Goal: Navigation & Orientation: Go to known website

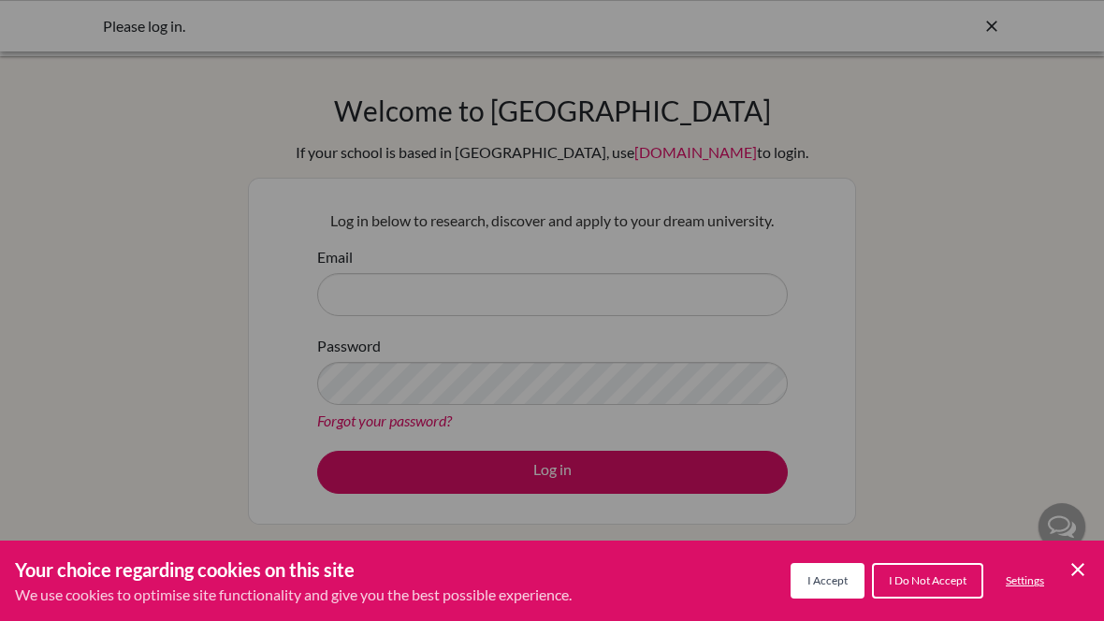
click at [1072, 568] on icon "Cookie Control Close Icon" at bounding box center [1077, 569] width 22 height 22
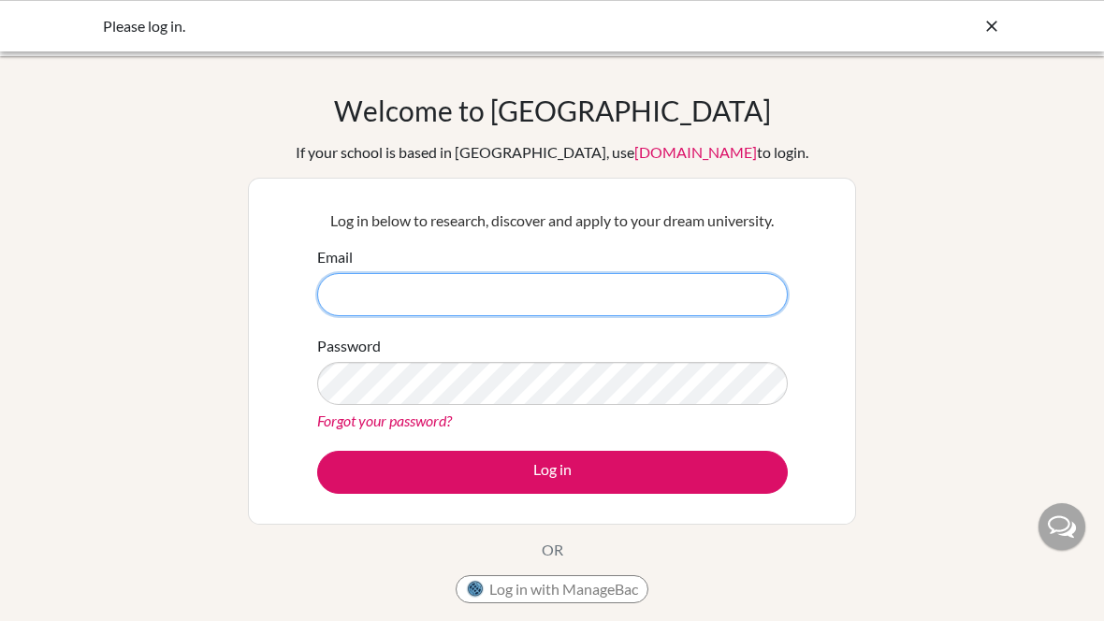
click at [379, 284] on input "Email" at bounding box center [552, 294] width 470 height 43
click at [707, 301] on input "Email" at bounding box center [552, 294] width 470 height 43
click at [702, 300] on input "Email" at bounding box center [552, 294] width 470 height 43
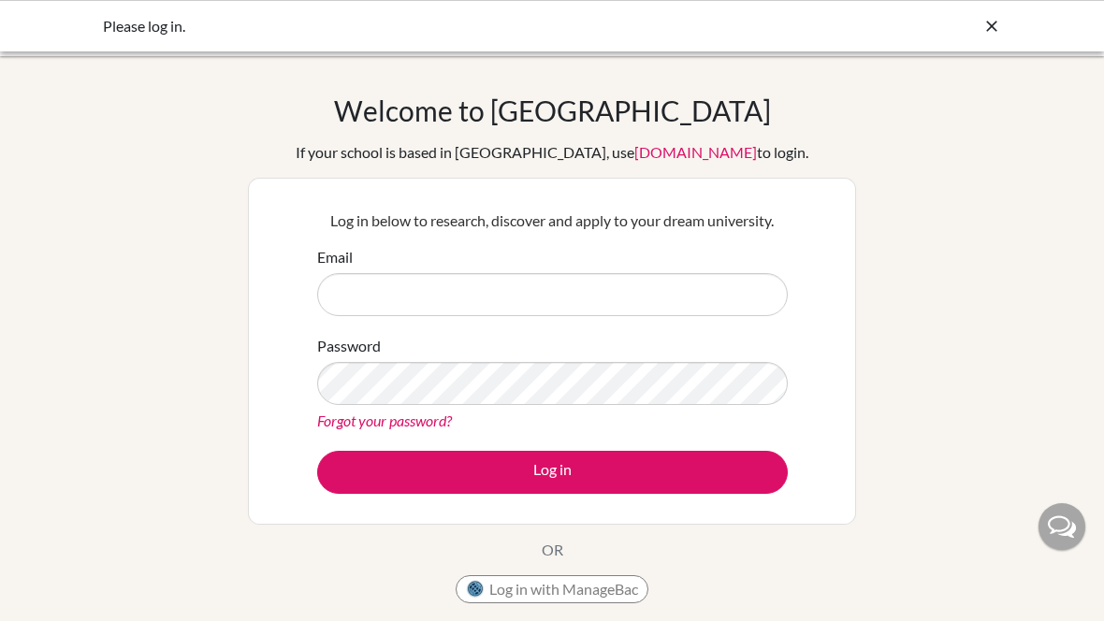
click at [15, 8] on div "Please log in." at bounding box center [552, 25] width 1104 height 51
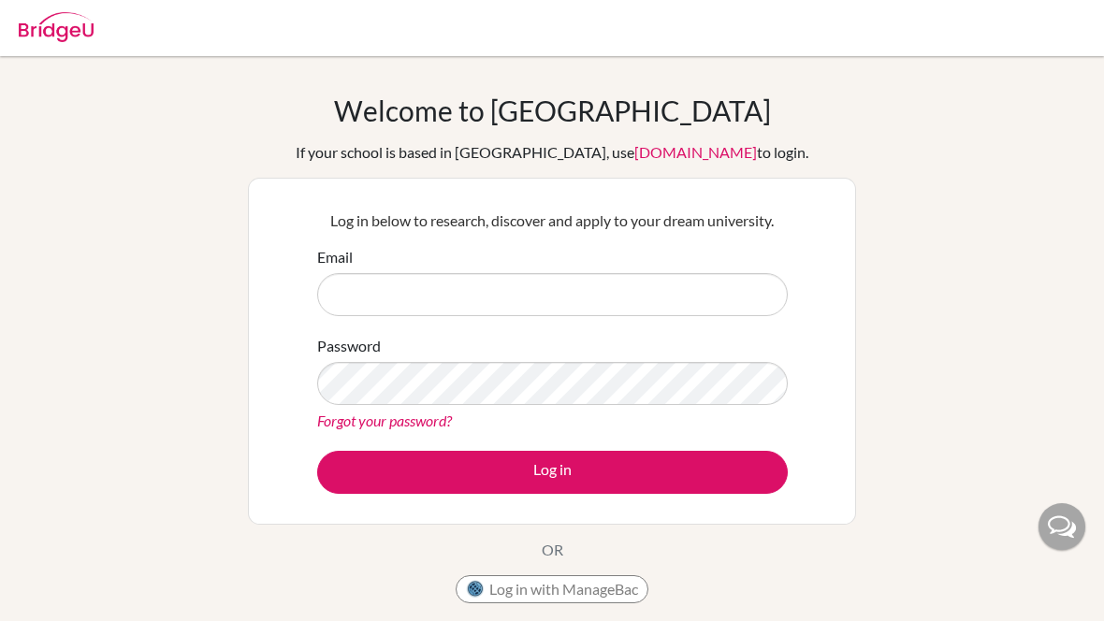
click at [716, 303] on input "Email" at bounding box center [552, 294] width 470 height 43
click at [721, 306] on input "Email" at bounding box center [552, 294] width 470 height 43
type input "a"
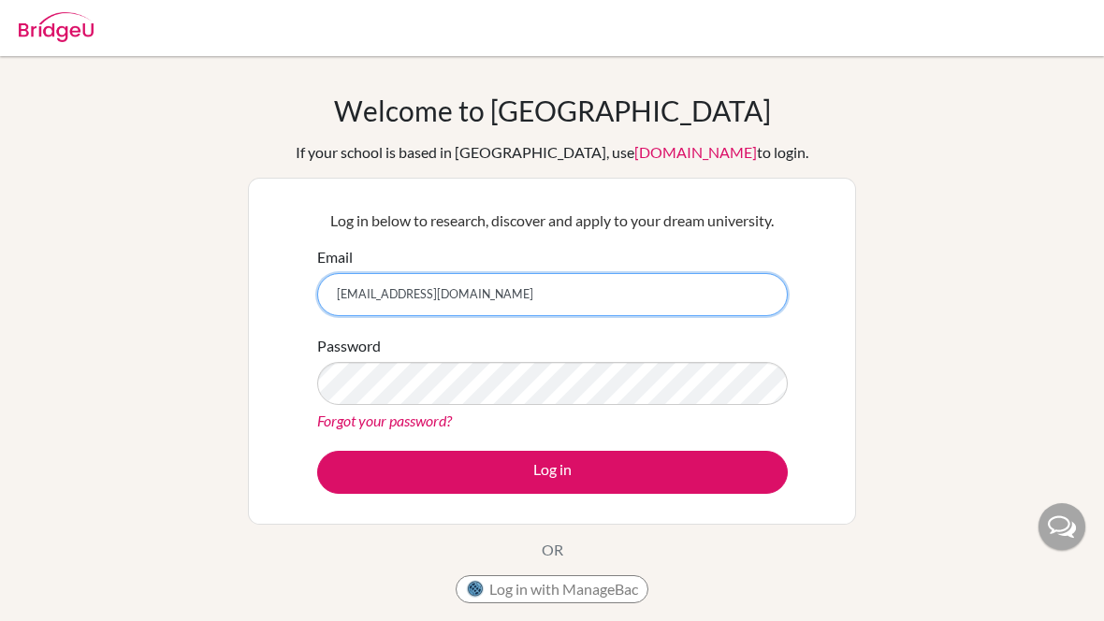
click at [613, 306] on input "daniellelouiseomolon@gmail.com" at bounding box center [552, 294] width 470 height 43
type input "[EMAIL_ADDRESS][DOMAIN_NAME]"
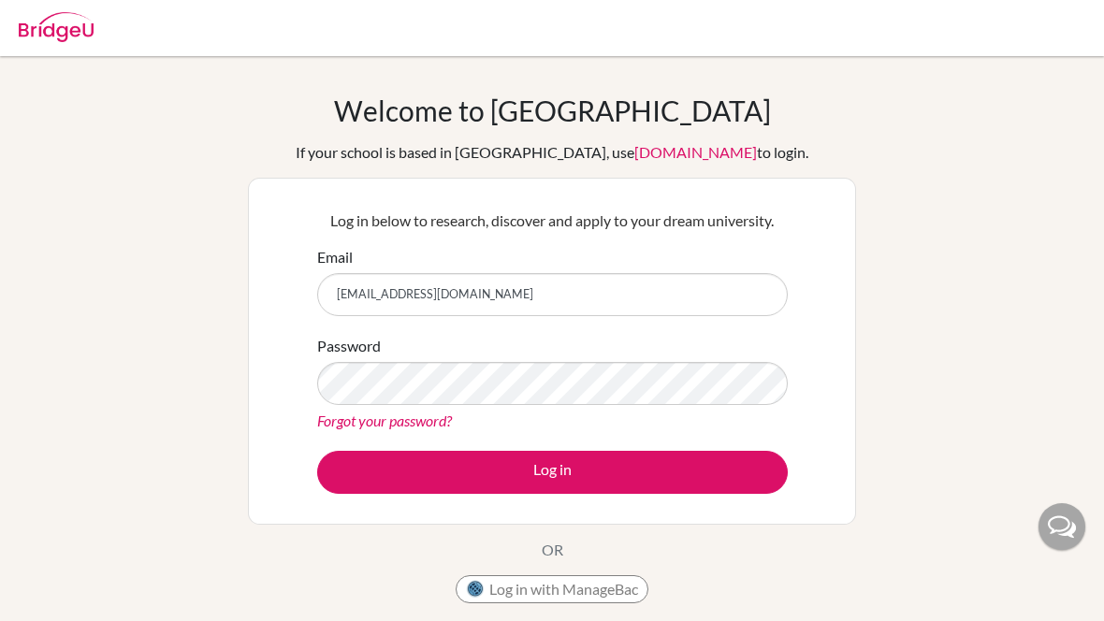
click at [666, 470] on button "Log in" at bounding box center [552, 472] width 470 height 43
click at [725, 492] on button "Log in" at bounding box center [552, 472] width 470 height 43
